Goal: Check status: Check status

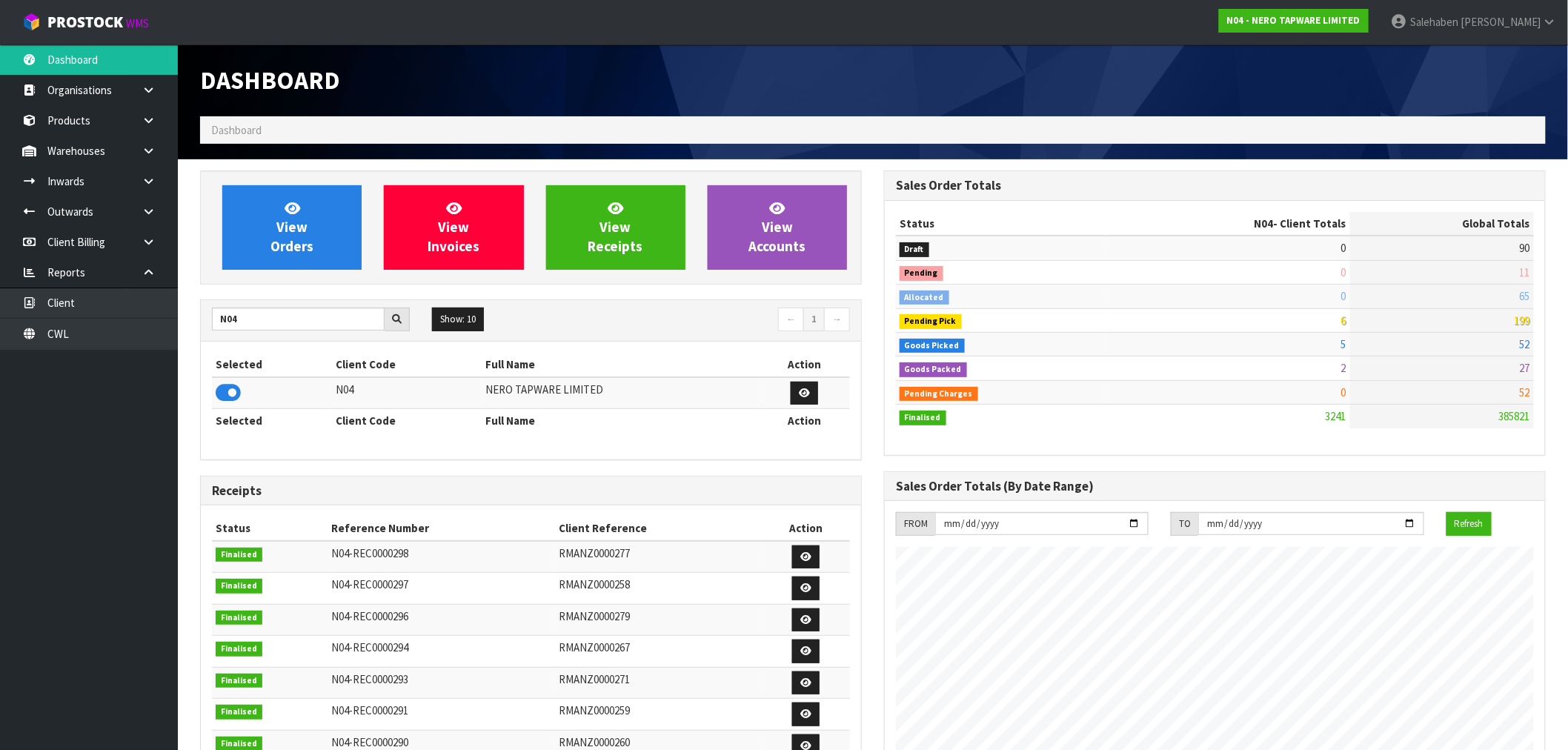
scroll to position [1123, 684]
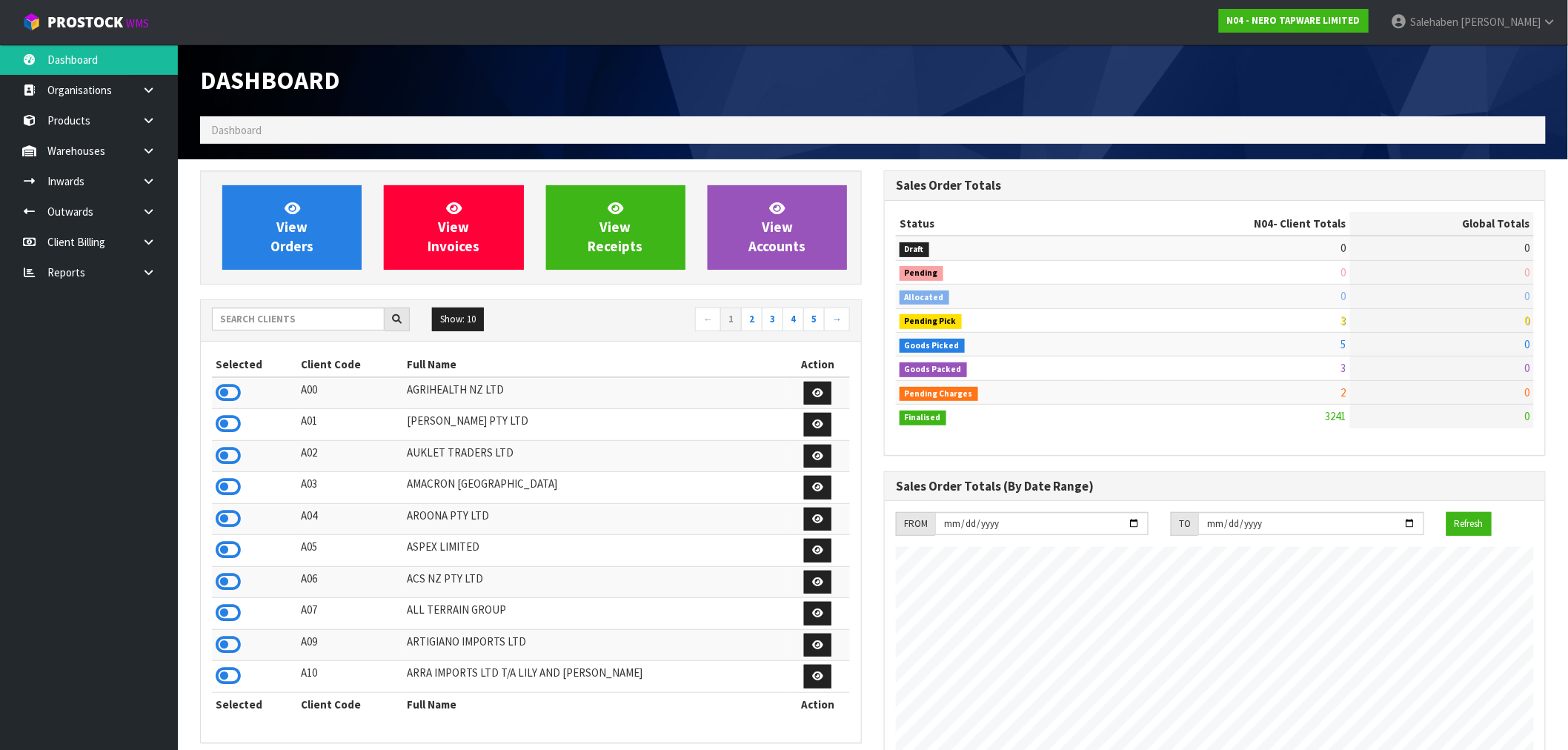
scroll to position [1123, 684]
click at [275, 312] on input "text" at bounding box center [299, 318] width 173 height 23
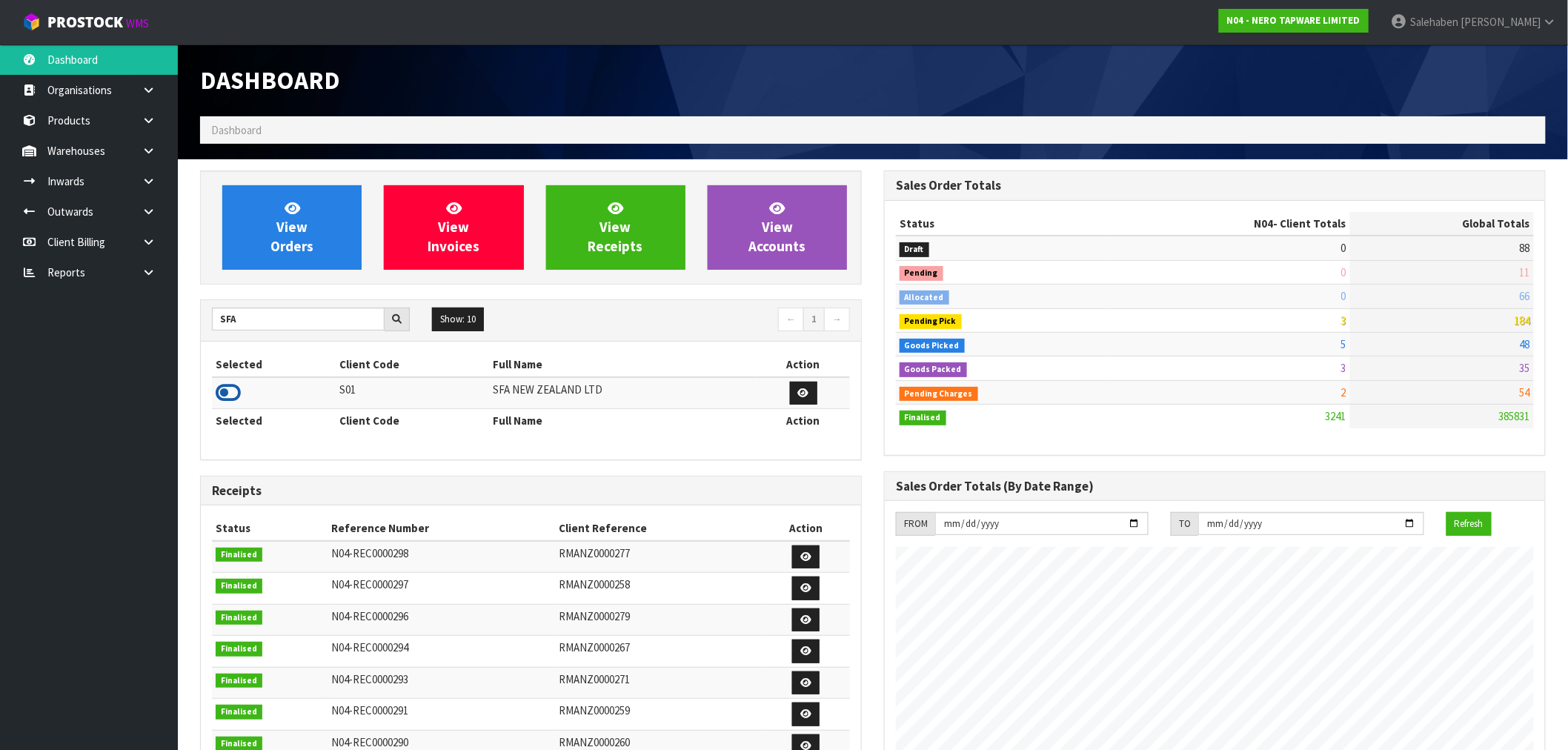
click at [228, 396] on icon at bounding box center [228, 393] width 25 height 22
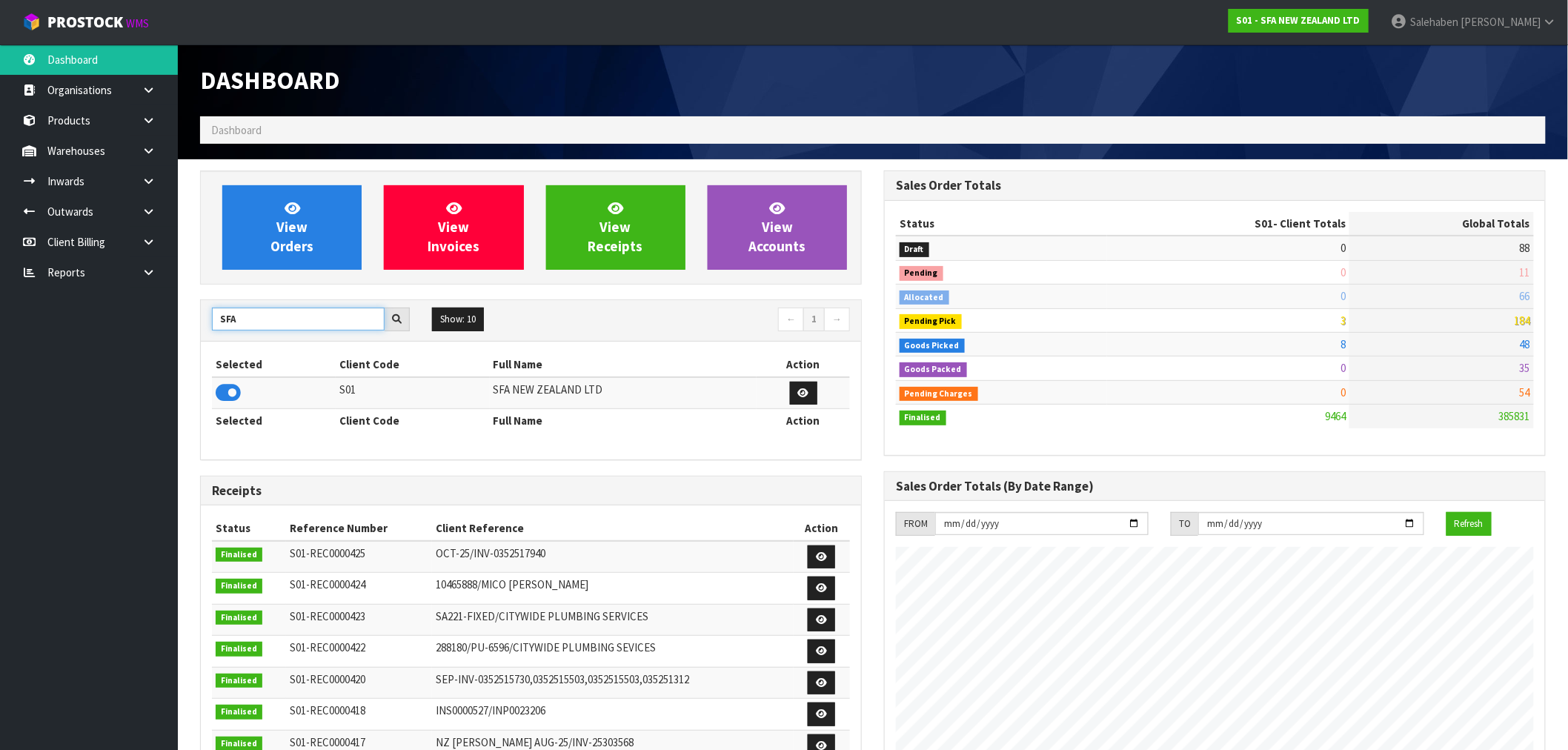
drag, startPoint x: 275, startPoint y: 318, endPoint x: 151, endPoint y: 336, distance: 125.3
click at [152, 336] on body "Toggle navigation ProStock WMS S01 - SFA NEW ZEALAND LTD Salehaben Patel Logout…" at bounding box center [784, 375] width 1568 height 750
click at [228, 391] on icon at bounding box center [228, 393] width 25 height 22
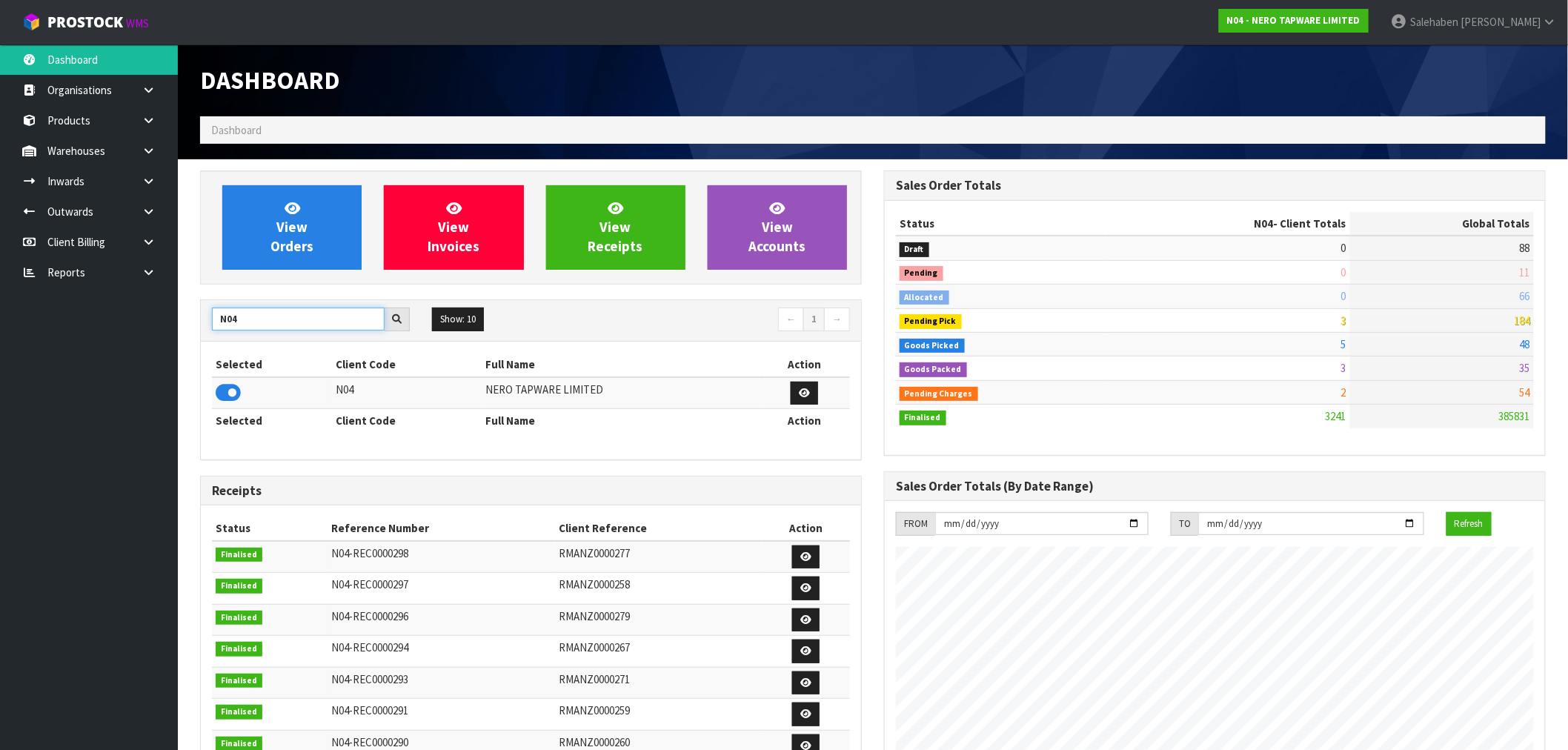
drag, startPoint x: 271, startPoint y: 314, endPoint x: 137, endPoint y: 356, distance: 140.4
click at [138, 355] on body "Toggle navigation ProStock WMS N04 - NERO TAPWARE LIMITED Salehaben Patel Logou…" at bounding box center [784, 375] width 1568 height 750
click at [232, 395] on icon at bounding box center [228, 393] width 25 height 22
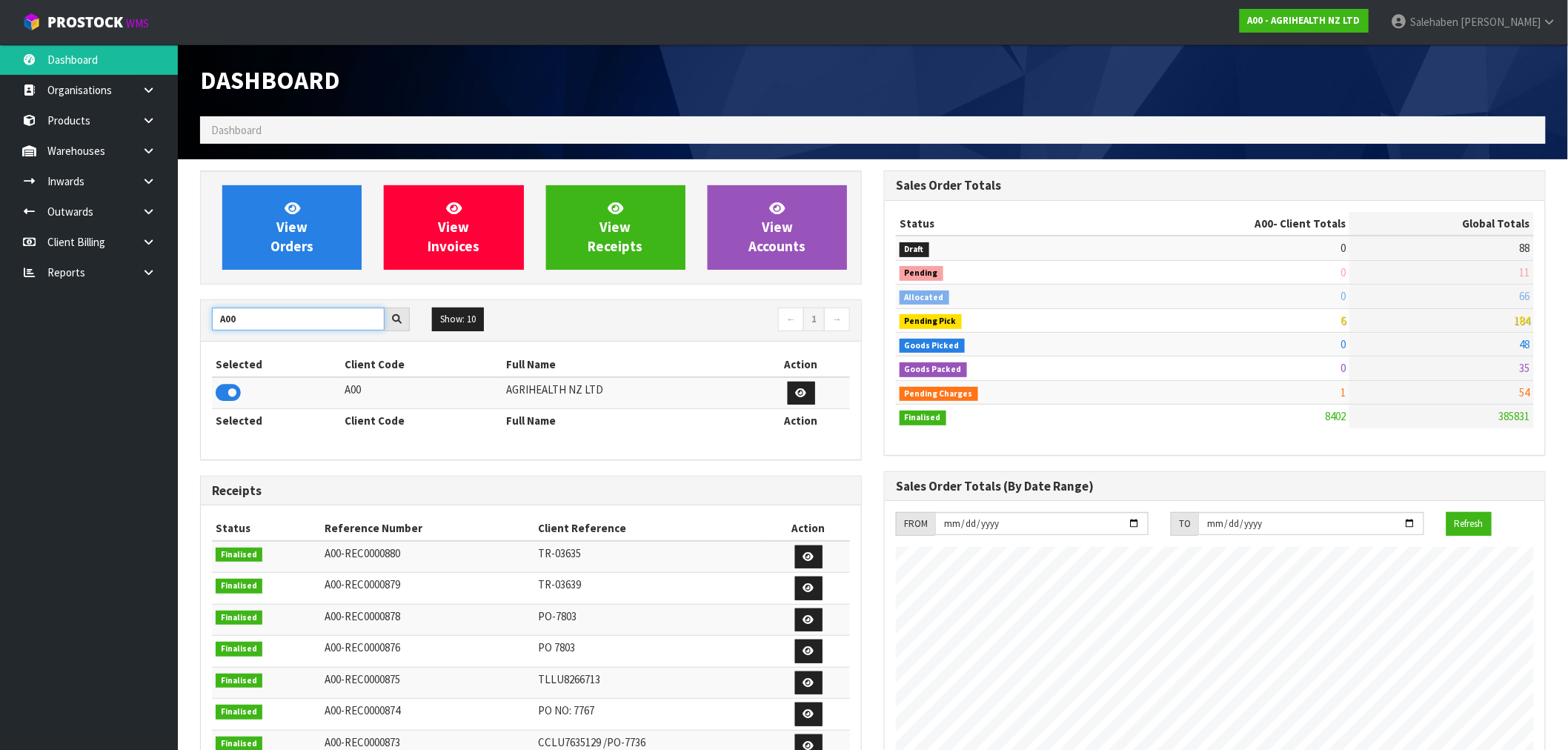
drag, startPoint x: 242, startPoint y: 316, endPoint x: 171, endPoint y: 341, distance: 75.3
click at [173, 338] on body "Toggle navigation ProStock WMS A00 - AGRIHEALTH NZ LTD Salehaben Patel Logout D…" at bounding box center [784, 375] width 1568 height 750
type input "K01"
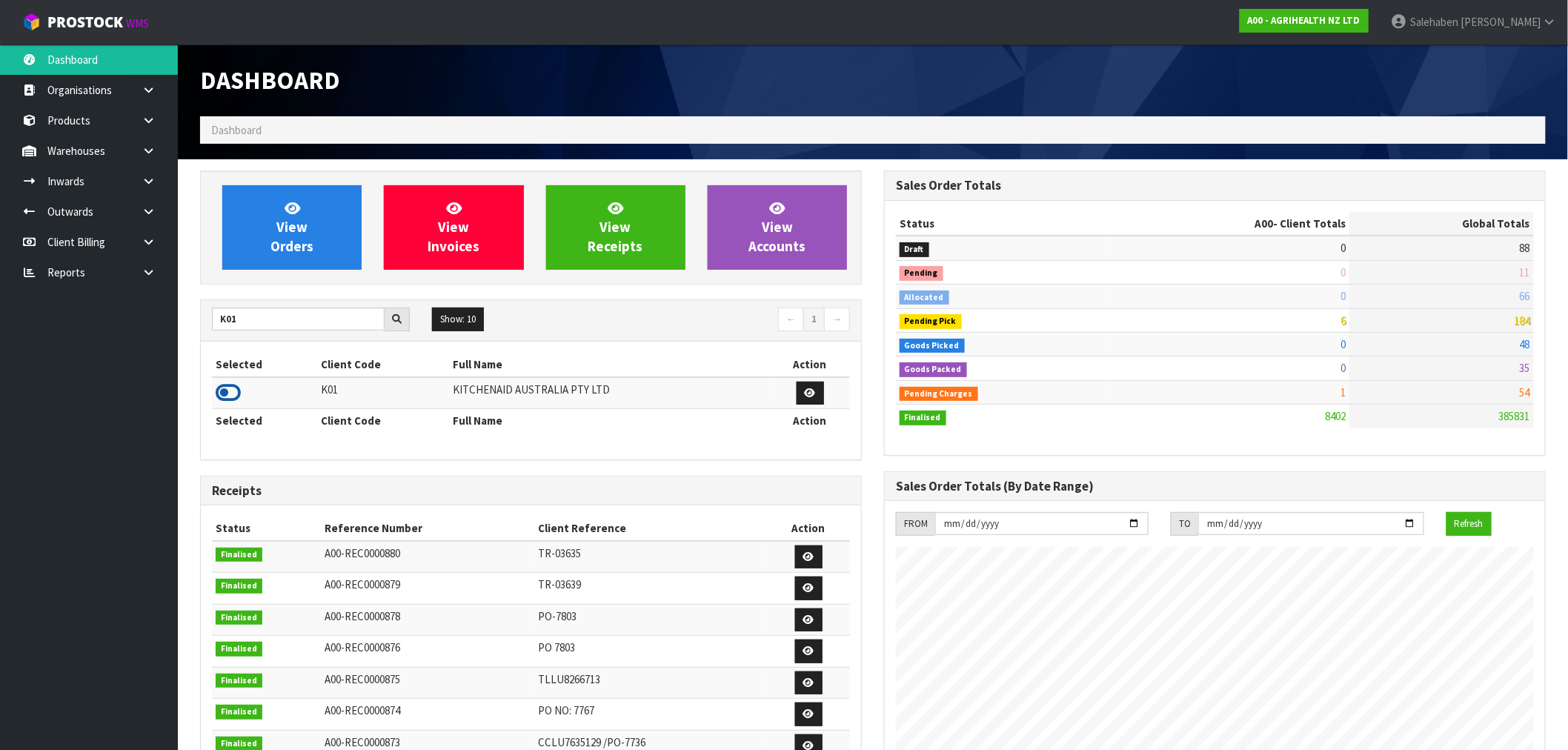
click at [233, 393] on icon at bounding box center [228, 393] width 25 height 22
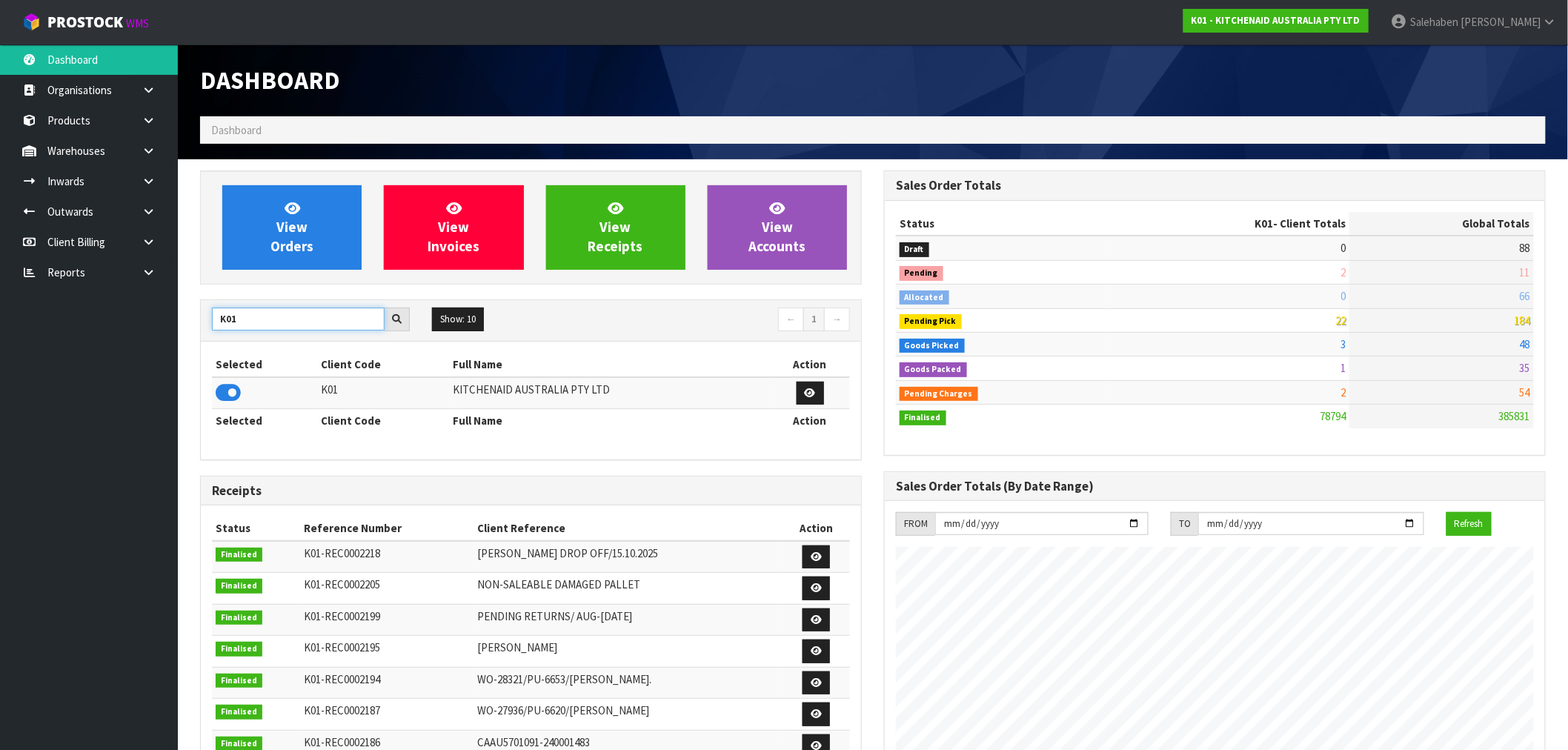
drag, startPoint x: 242, startPoint y: 323, endPoint x: 182, endPoint y: 328, distance: 60.2
click at [189, 329] on div "View Orders View Invoices View Receipts View Accounts K01 Show: 10 5 10 25 50 ←…" at bounding box center [531, 636] width 684 height 931
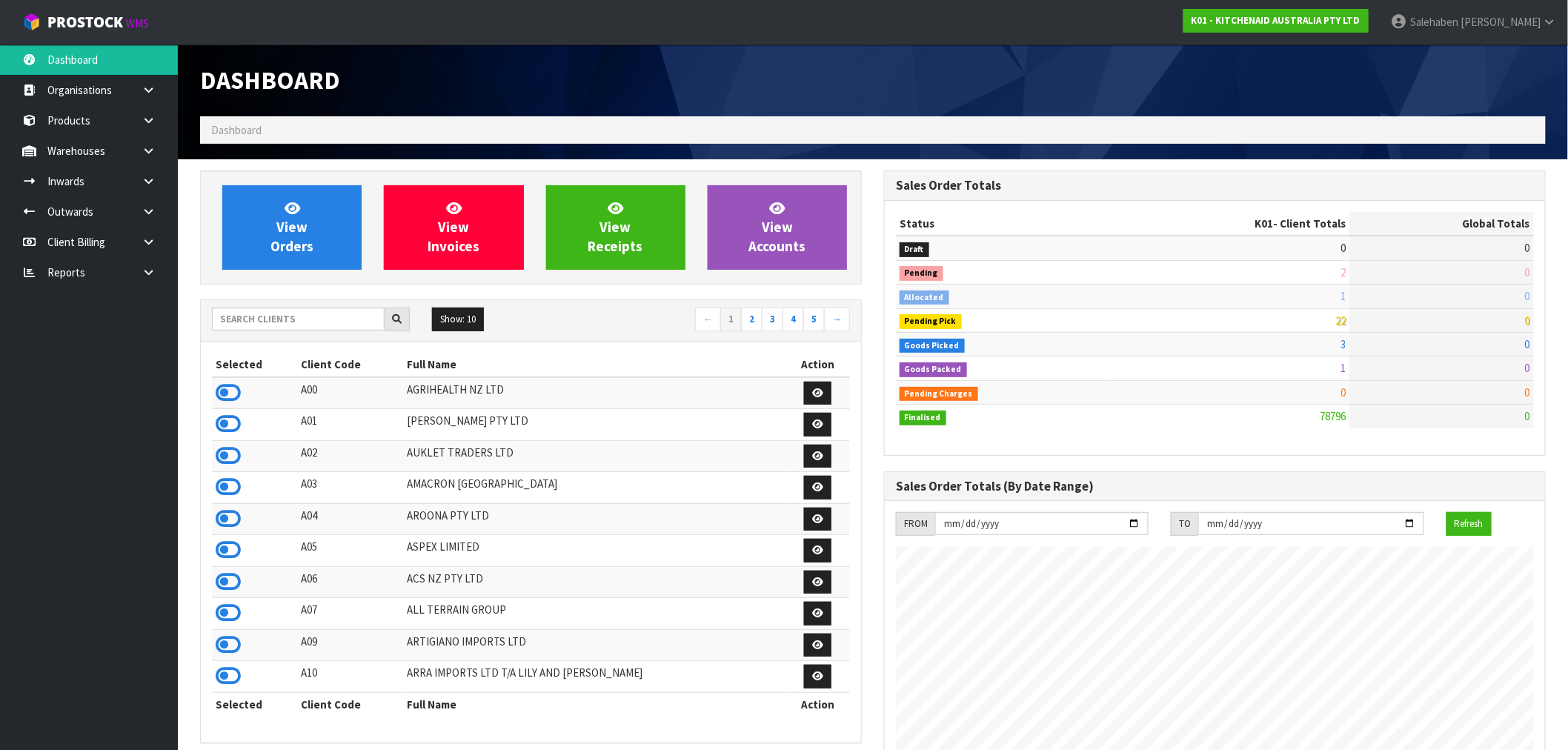
scroll to position [1123, 684]
click at [349, 309] on input "text" at bounding box center [299, 318] width 173 height 23
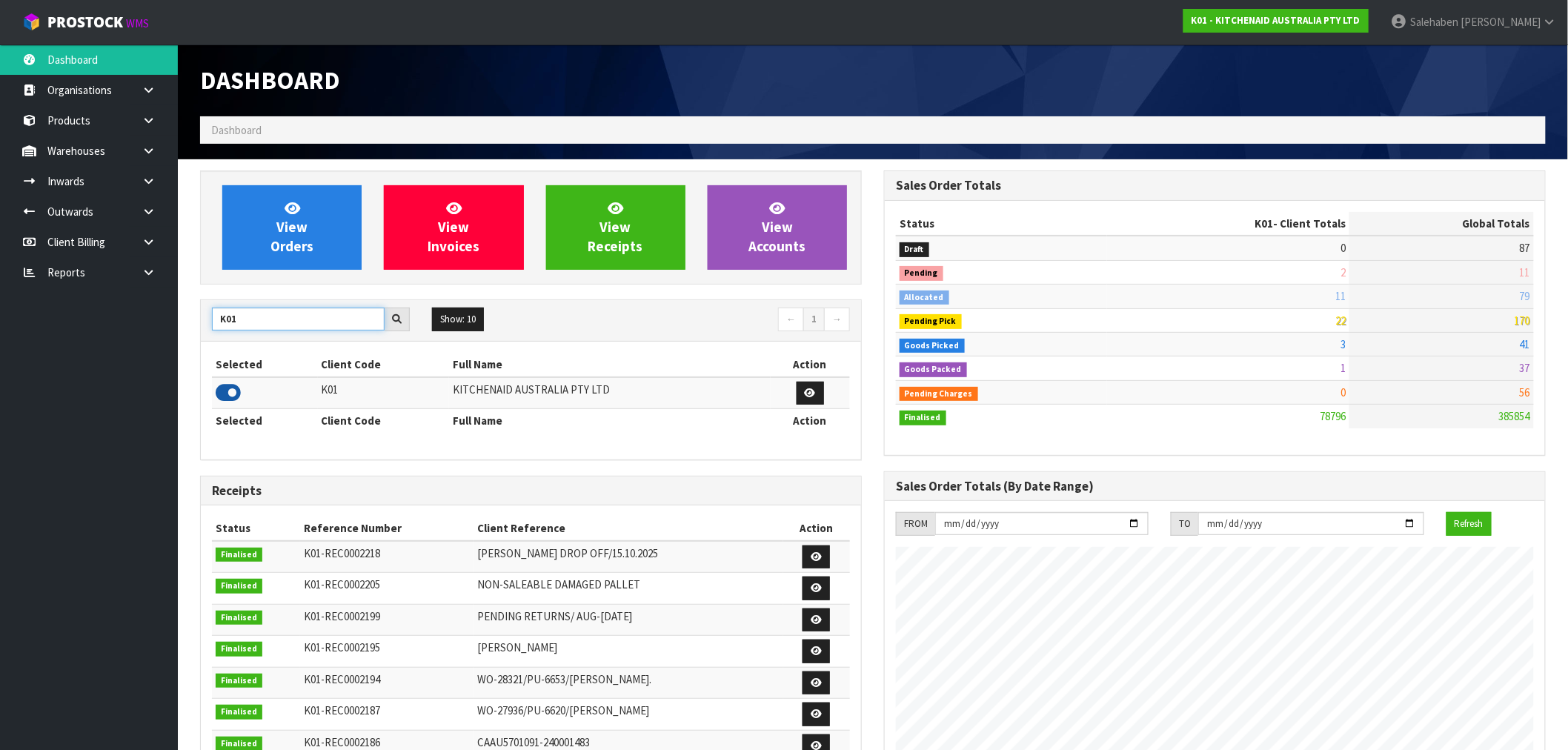
type input "K01"
click at [224, 391] on icon at bounding box center [228, 393] width 25 height 22
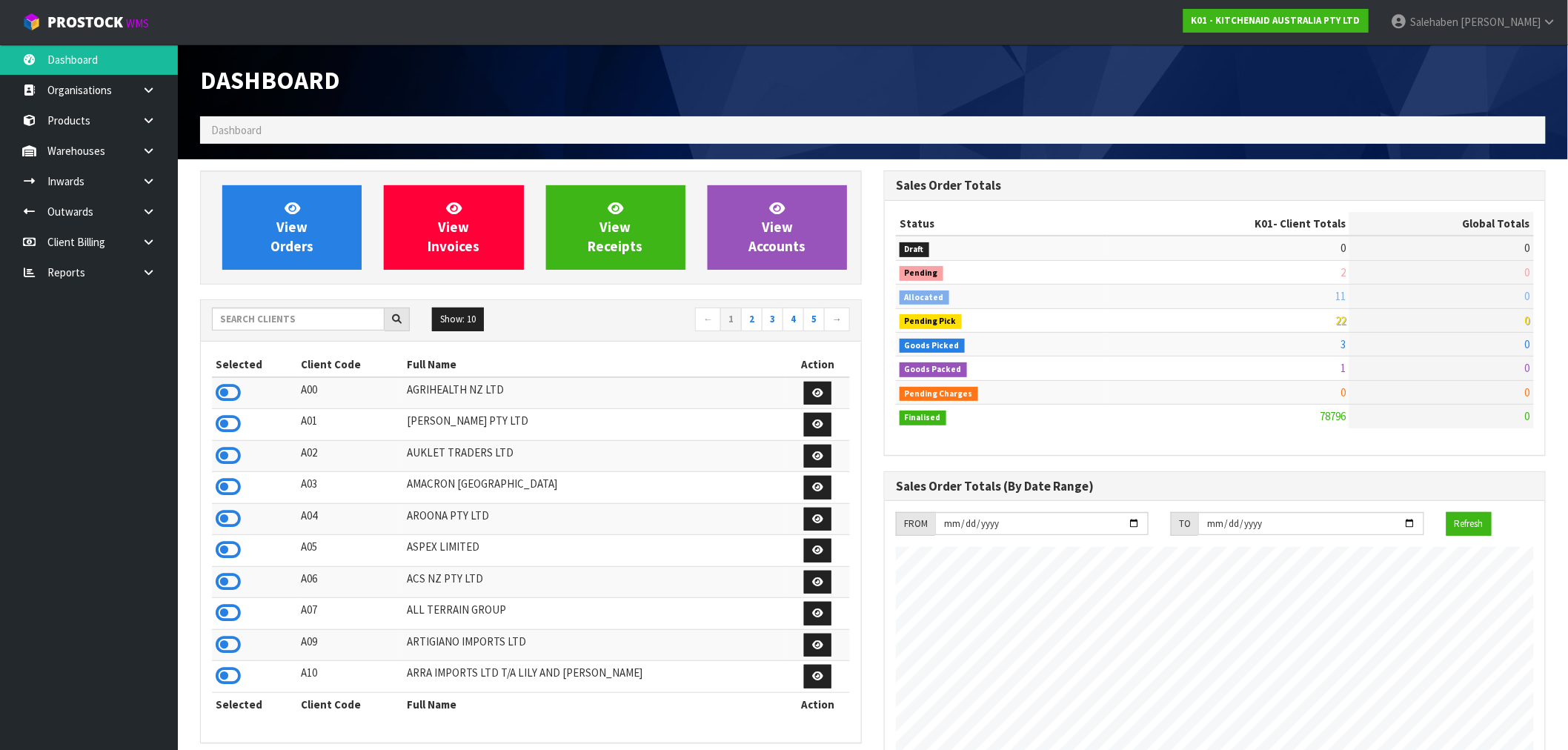
scroll to position [1123, 684]
